Goal: Task Accomplishment & Management: Use online tool/utility

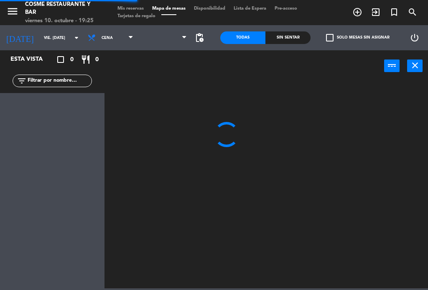
click at [335, 101] on div at bounding box center [269, 184] width 320 height 208
click at [343, 110] on div at bounding box center [269, 184] width 320 height 208
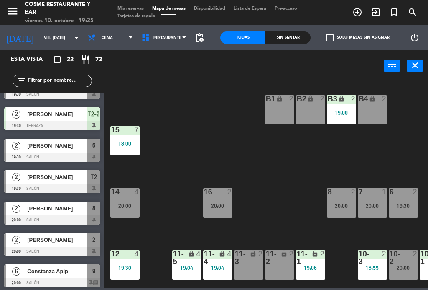
scroll to position [287, 0]
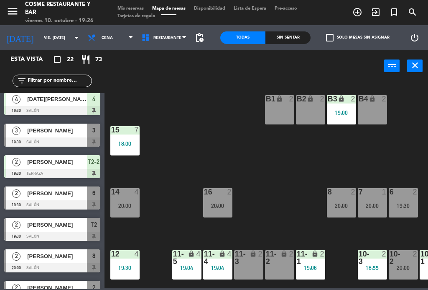
click at [50, 224] on span "[PERSON_NAME]" at bounding box center [57, 224] width 60 height 9
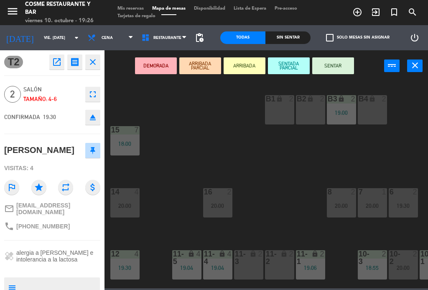
click at [340, 69] on button "SENTAR" at bounding box center [334, 65] width 42 height 17
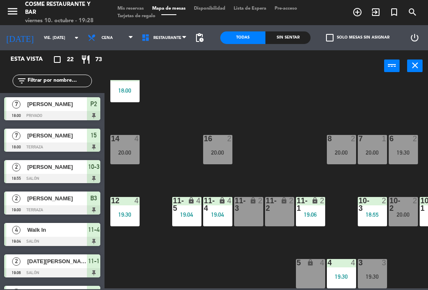
scroll to position [53, 0]
click at [242, 216] on div "11-3 lock 2" at bounding box center [248, 211] width 29 height 29
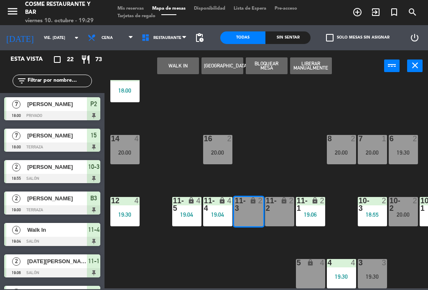
click at [278, 211] on div "lock" at bounding box center [280, 204] width 14 height 15
click at [177, 66] on button "WALK IN" at bounding box center [178, 65] width 42 height 17
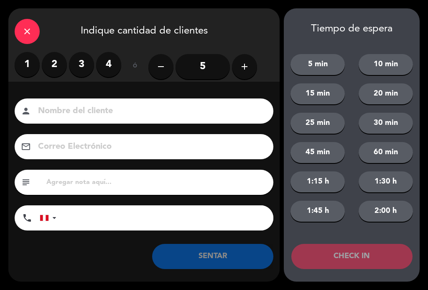
click at [106, 72] on label "4" at bounding box center [108, 64] width 25 height 25
click at [92, 111] on input at bounding box center [150, 111] width 226 height 15
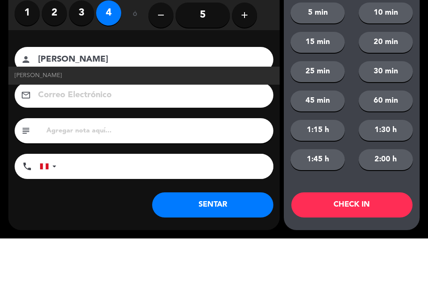
type input "[PERSON_NAME]"
click at [12, 118] on li "[PERSON_NAME]" at bounding box center [144, 127] width 272 height 18
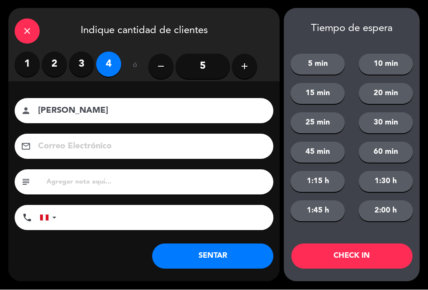
click at [229, 257] on button "SENTAR" at bounding box center [212, 256] width 121 height 25
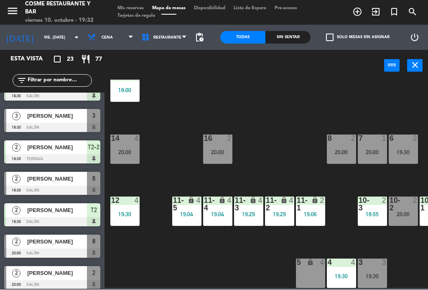
click at [135, 155] on div "20:00" at bounding box center [124, 152] width 29 height 6
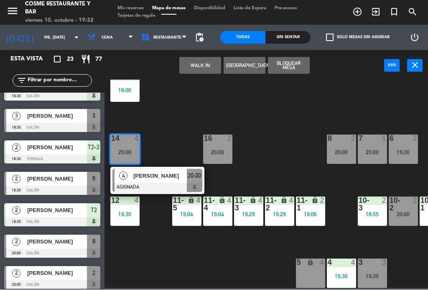
click at [165, 180] on span "[PERSON_NAME]" at bounding box center [160, 176] width 54 height 9
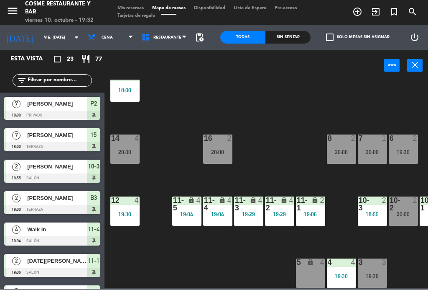
scroll to position [193, 0]
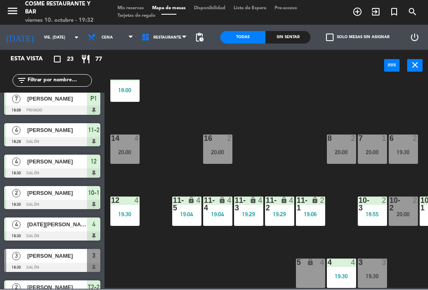
click at [341, 272] on div "4 4 19:30" at bounding box center [341, 273] width 29 height 29
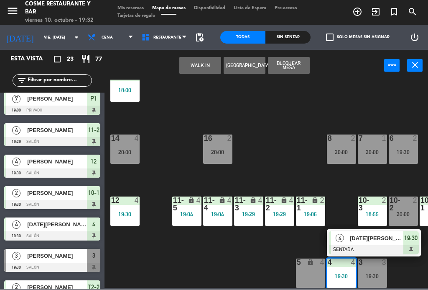
click at [130, 149] on div "20:00" at bounding box center [124, 152] width 29 height 6
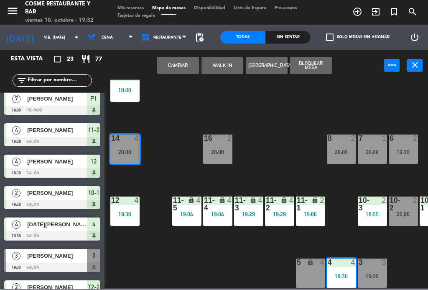
click at [185, 60] on button "Cambiar" at bounding box center [178, 65] width 42 height 17
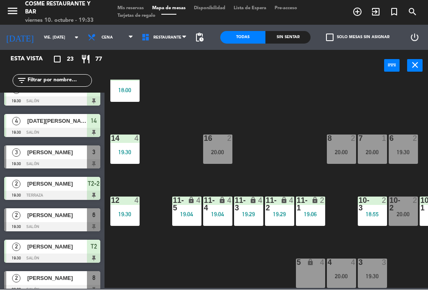
scroll to position [297, 0]
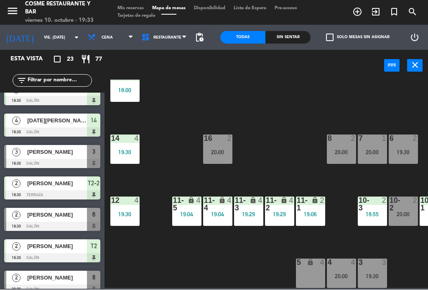
click at [62, 220] on div "[PERSON_NAME]" at bounding box center [56, 215] width 61 height 14
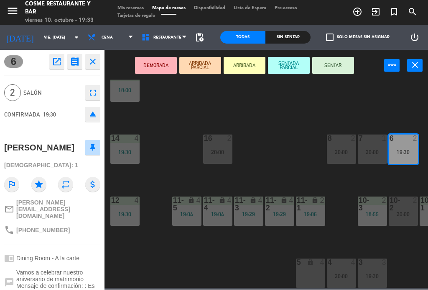
click at [333, 64] on button "SENTAR" at bounding box center [334, 65] width 42 height 17
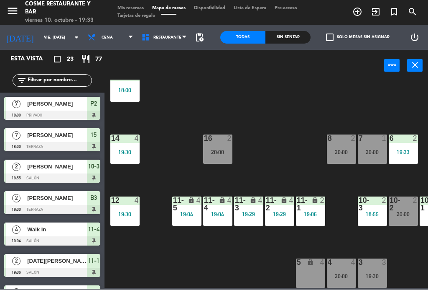
scroll to position [0, 0]
click at [411, 157] on div "6 2 19:30" at bounding box center [403, 149] width 29 height 29
click at [284, 147] on div "B1 lock 2 B2 lock 2 B3 lock 2 19:00 B4 lock 2 15 7 18:00 14 4 19:30 8 2 20:00 7…" at bounding box center [269, 184] width 320 height 208
click at [131, 9] on span "Mis reservas" at bounding box center [130, 8] width 35 height 5
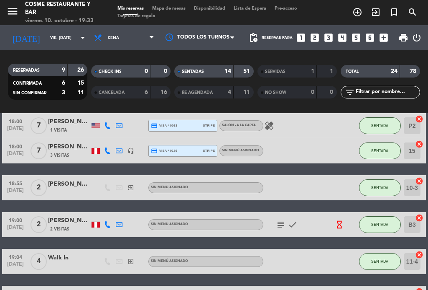
scroll to position [39, 0]
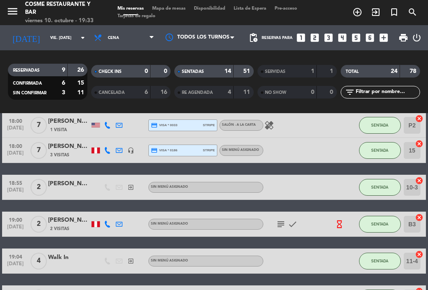
click at [278, 226] on icon "subject" at bounding box center [281, 224] width 10 height 10
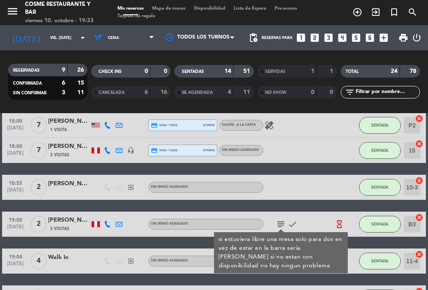
click at [277, 221] on icon "subject" at bounding box center [281, 224] width 10 height 10
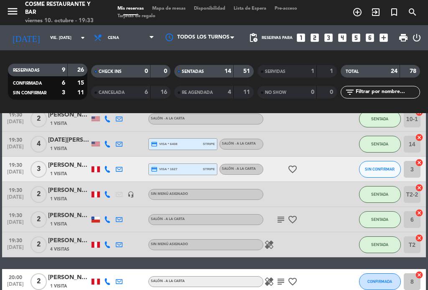
scroll to position [356, 0]
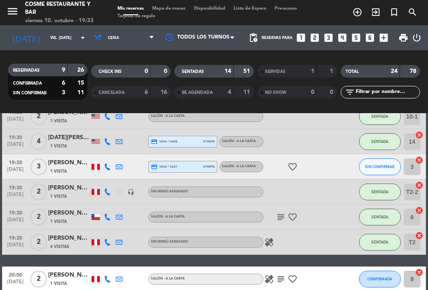
click at [166, 11] on span "Mapa de mesas" at bounding box center [169, 8] width 42 height 5
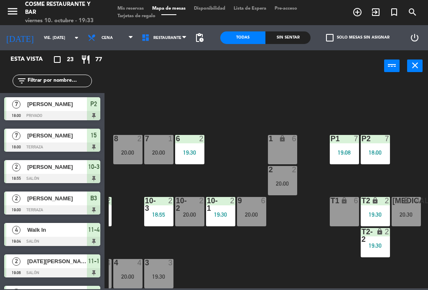
scroll to position [53, 213]
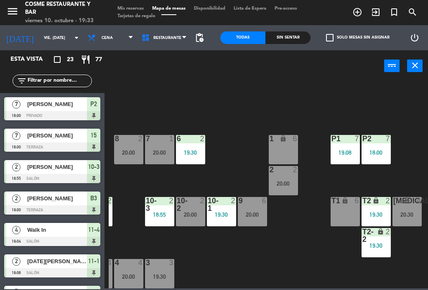
click at [386, 144] on div "P2 7 18:00" at bounding box center [376, 149] width 29 height 29
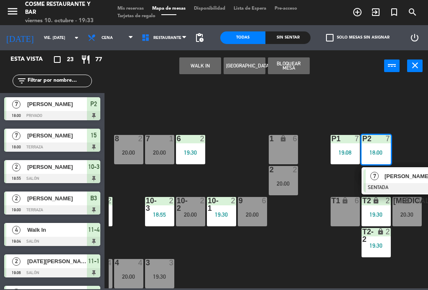
click at [400, 180] on span "[PERSON_NAME]" at bounding box center [412, 176] width 54 height 9
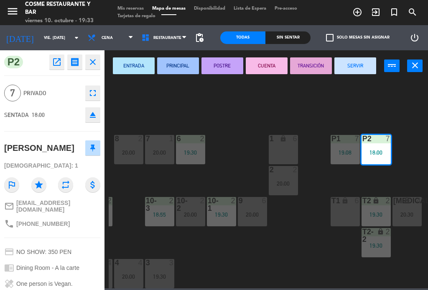
click at [359, 71] on button "SERVIR" at bounding box center [356, 65] width 42 height 17
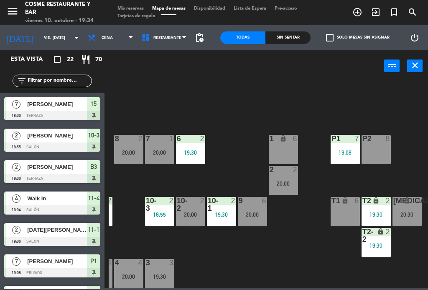
click at [141, 8] on span "Mis reservas" at bounding box center [130, 8] width 35 height 5
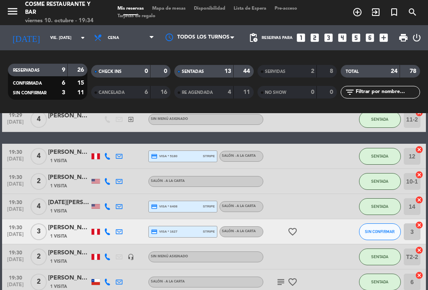
scroll to position [328, 0]
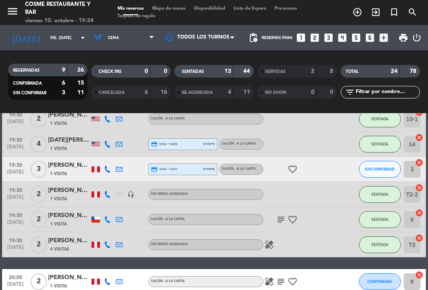
click at [277, 218] on icon "subject" at bounding box center [281, 219] width 10 height 10
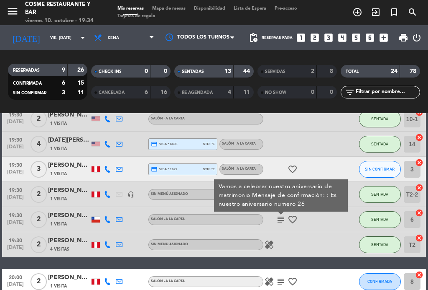
click at [282, 217] on icon "subject" at bounding box center [281, 219] width 10 height 10
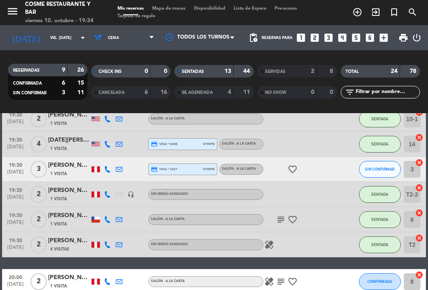
click at [274, 243] on icon "healing" at bounding box center [269, 244] width 10 height 10
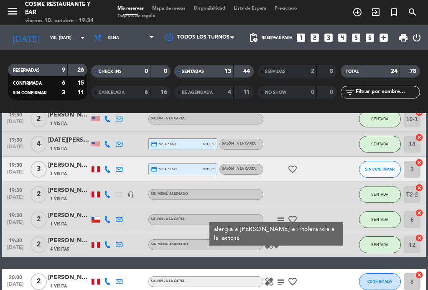
click at [274, 243] on icon "healing" at bounding box center [269, 244] width 10 height 10
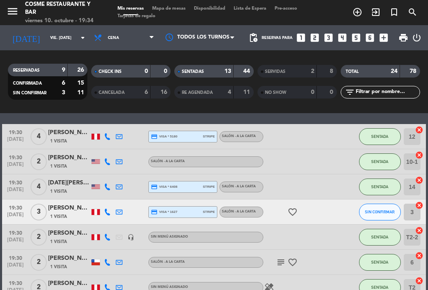
scroll to position [286, 0]
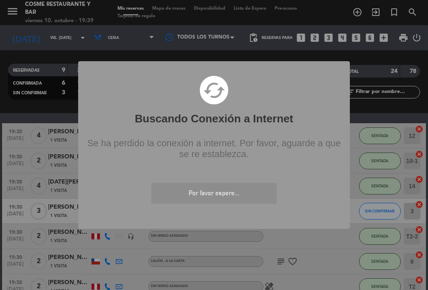
click at [176, 15] on div "? ! i Buscando Conexión a Internet × cached Se ha perdido la conexión a interne…" at bounding box center [214, 145] width 428 height 290
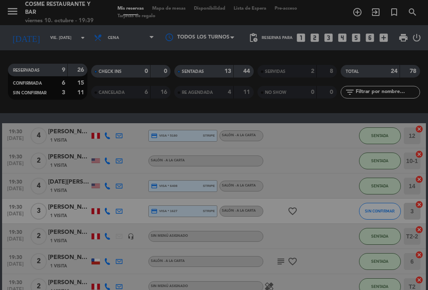
click at [172, 8] on div "? ! i Buscando Conexión a Internet × cached Se ha perdido la conexión a interne…" at bounding box center [214, 145] width 428 height 290
